Goal: Task Accomplishment & Management: Manage account settings

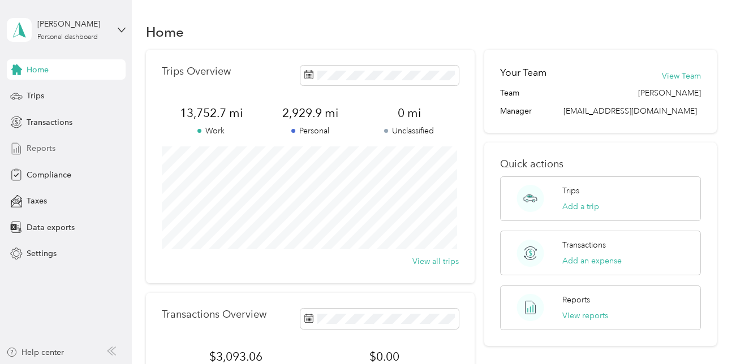
click at [39, 144] on span "Reports" at bounding box center [41, 148] width 29 height 12
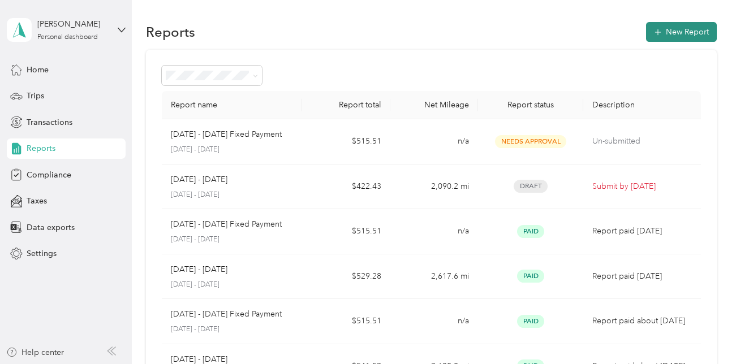
click at [685, 33] on button "New Report" at bounding box center [681, 32] width 71 height 20
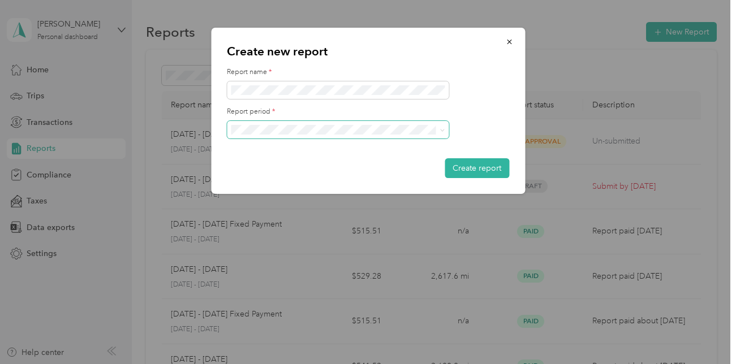
click at [445, 131] on span at bounding box center [338, 130] width 222 height 18
click at [440, 130] on icon at bounding box center [441, 130] width 5 height 5
click at [336, 164] on div "[DATE] - [DATE]" at bounding box center [338, 168] width 206 height 12
click at [487, 173] on button "Create report" at bounding box center [476, 168] width 64 height 20
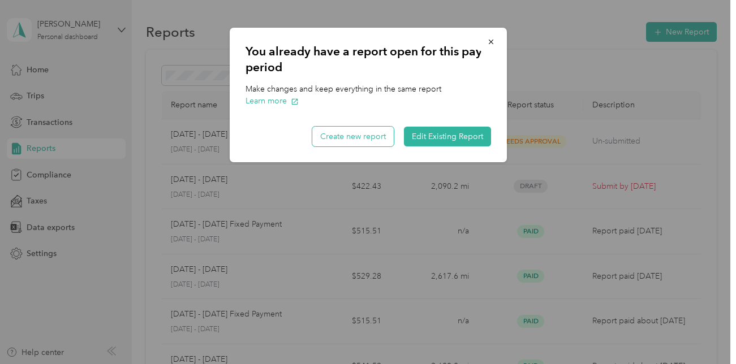
click at [341, 136] on button "Create new report" at bounding box center [352, 137] width 81 height 20
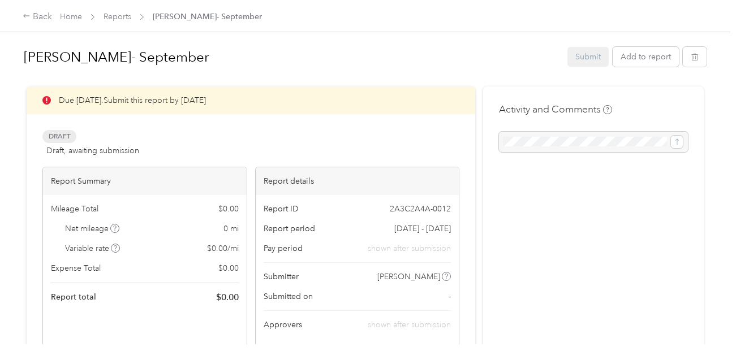
click at [58, 139] on span "Draft" at bounding box center [59, 136] width 34 height 13
click at [567, 144] on div at bounding box center [593, 142] width 189 height 20
click at [595, 58] on div "Submit Add to report" at bounding box center [636, 57] width 139 height 20
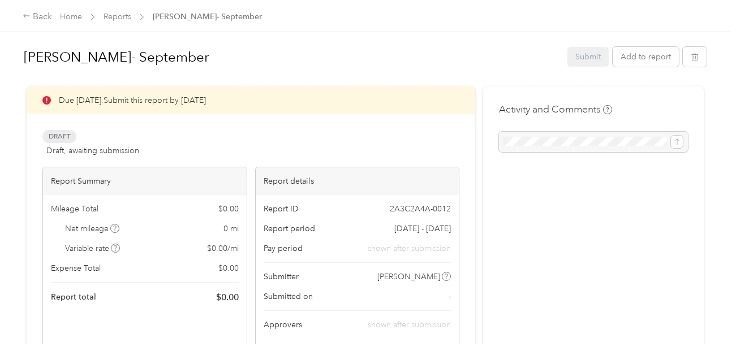
click at [60, 140] on span "Draft" at bounding box center [59, 136] width 34 height 13
click at [60, 141] on span "Draft" at bounding box center [59, 136] width 34 height 13
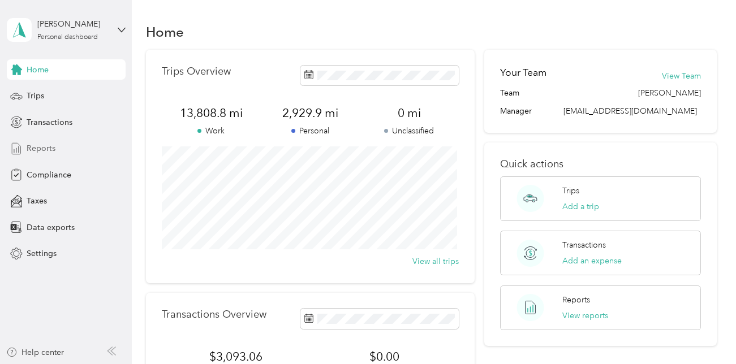
click at [31, 147] on span "Reports" at bounding box center [41, 148] width 29 height 12
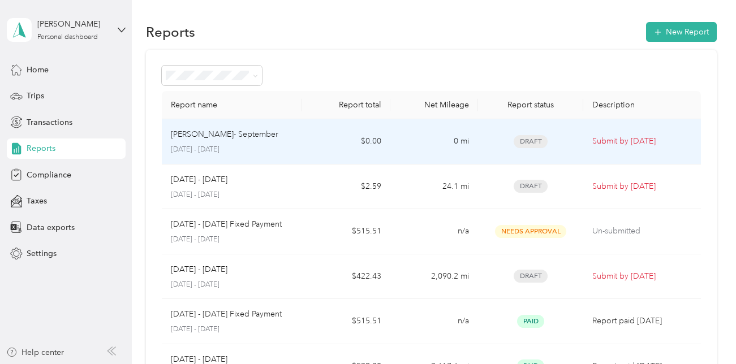
click at [510, 144] on div "Draft" at bounding box center [530, 141] width 87 height 13
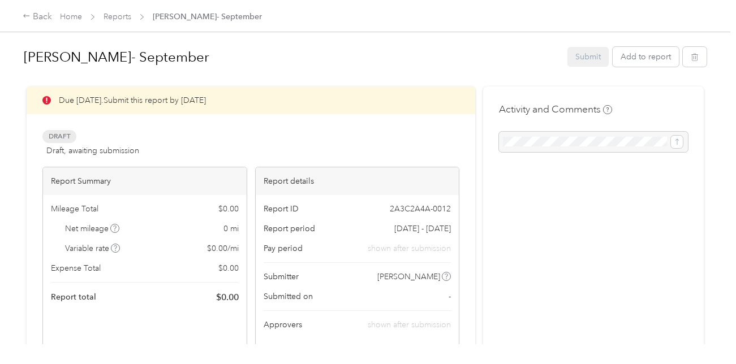
click at [583, 58] on div "Submit Add to report" at bounding box center [636, 57] width 139 height 20
click at [581, 60] on div "Submit Add to report" at bounding box center [636, 57] width 139 height 20
click at [43, 18] on div "Back" at bounding box center [37, 17] width 29 height 14
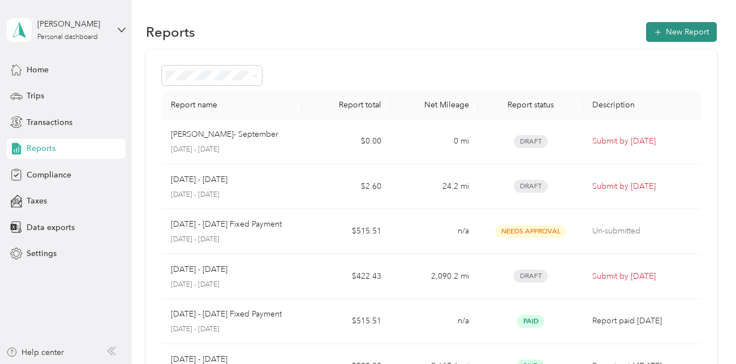
click at [700, 34] on button "New Report" at bounding box center [681, 32] width 71 height 20
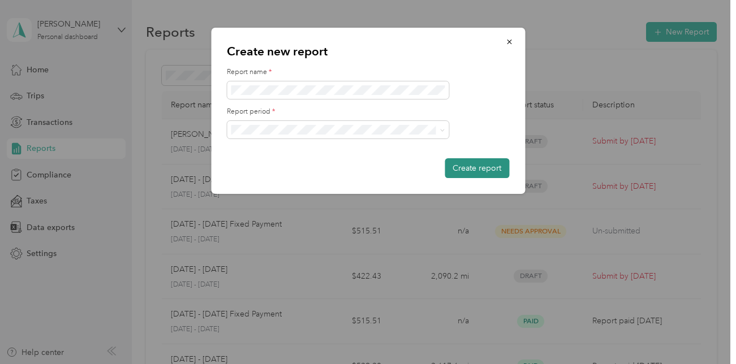
click at [500, 166] on button "Create report" at bounding box center [476, 168] width 64 height 20
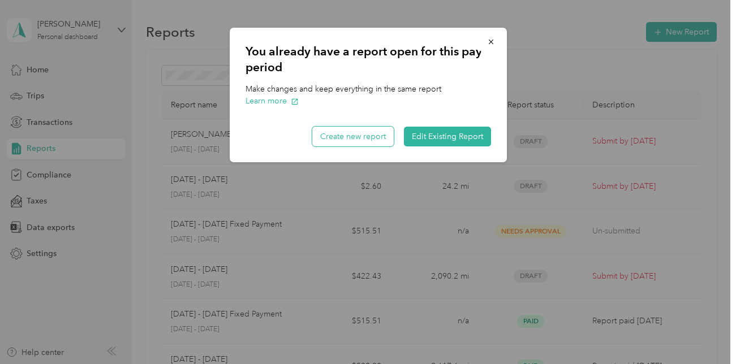
click at [377, 139] on button "Create new report" at bounding box center [352, 137] width 81 height 20
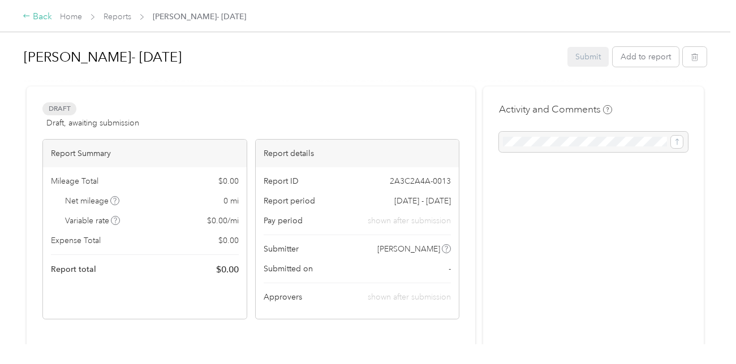
click at [38, 18] on div "Back" at bounding box center [37, 17] width 29 height 14
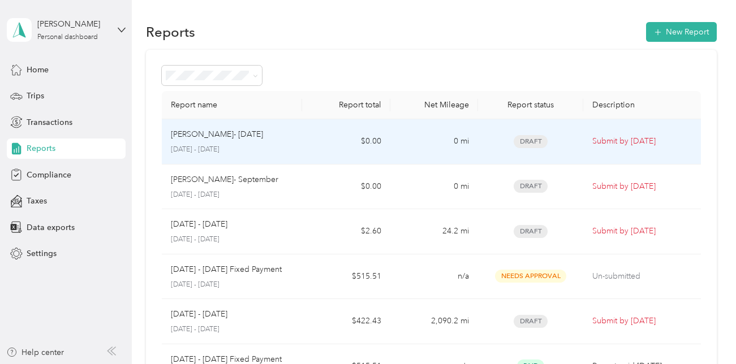
click at [605, 139] on p "Submit by [DATE]" at bounding box center [641, 141] width 99 height 12
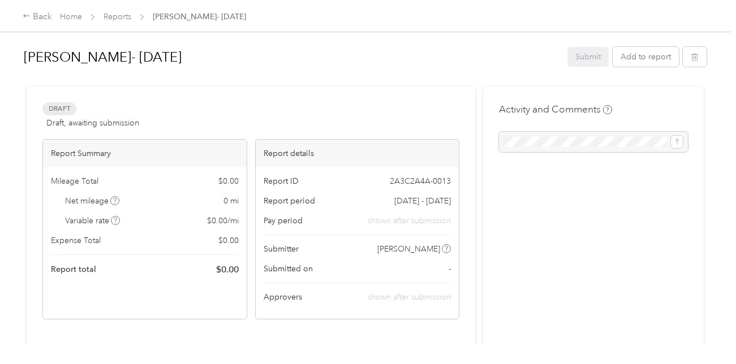
click at [589, 52] on div "Submit Add to report" at bounding box center [636, 57] width 139 height 20
drag, startPoint x: 589, startPoint y: 52, endPoint x: 527, endPoint y: 64, distance: 62.8
click at [527, 64] on h1 "[PERSON_NAME]- [DATE]" at bounding box center [291, 57] width 535 height 27
click at [648, 55] on button "Add to report" at bounding box center [645, 57] width 66 height 20
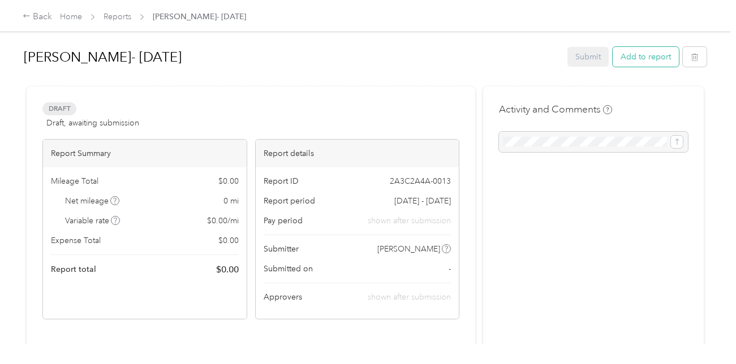
click at [648, 55] on div "Add to [PERSON_NAME]- [DATE] New trip New expense" at bounding box center [462, 54] width 528 height 33
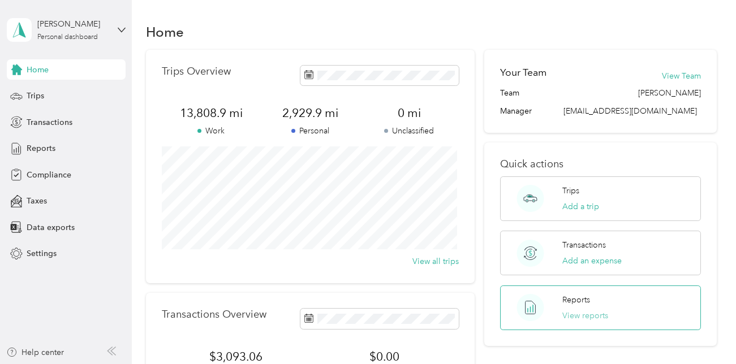
click at [587, 314] on button "View reports" at bounding box center [585, 316] width 46 height 12
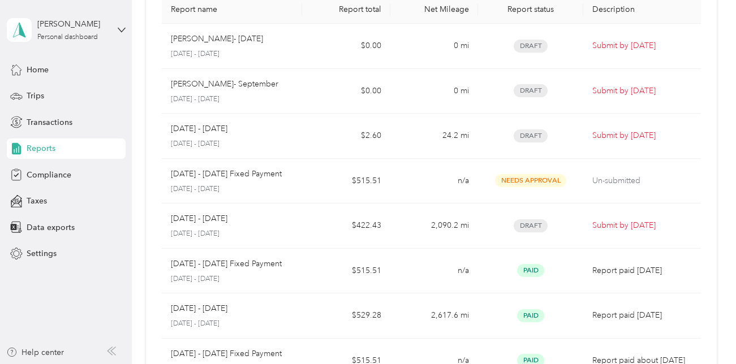
scroll to position [101, 0]
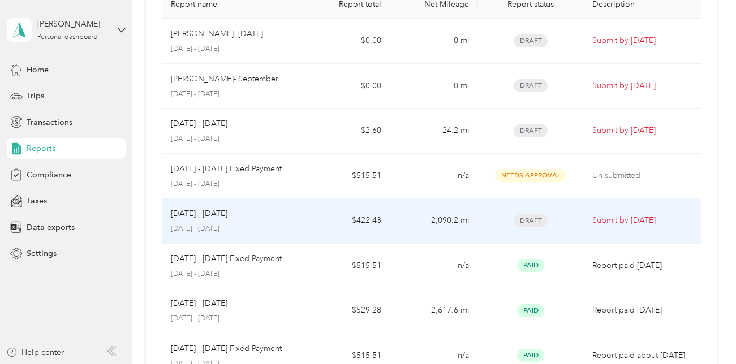
click at [197, 215] on p "[DATE] - [DATE]" at bounding box center [199, 213] width 57 height 12
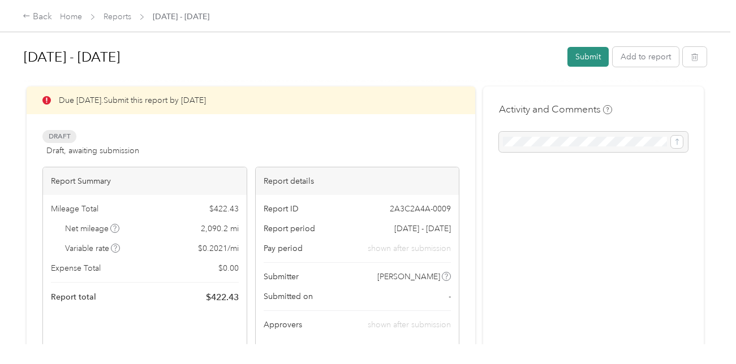
click at [580, 53] on button "Submit" at bounding box center [587, 57] width 41 height 20
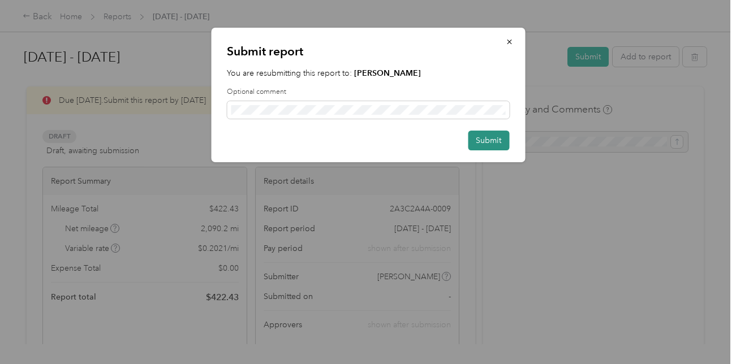
click at [493, 136] on button "Submit" at bounding box center [488, 141] width 41 height 20
